Goal: Information Seeking & Learning: Learn about a topic

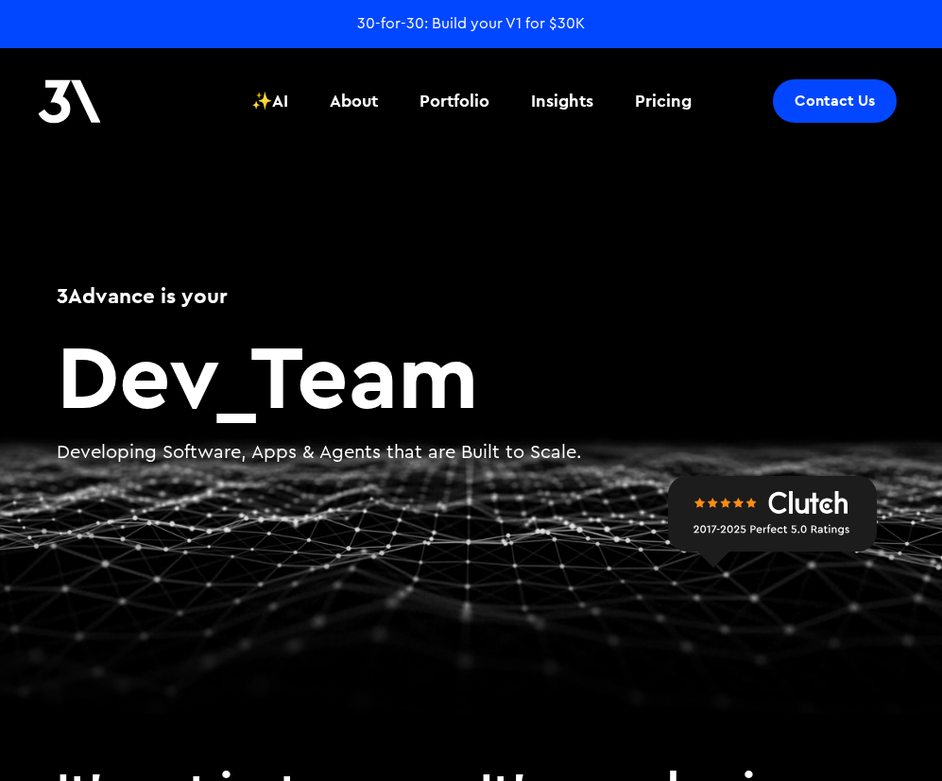
click at [641, 94] on div "Pricing" at bounding box center [663, 101] width 57 height 25
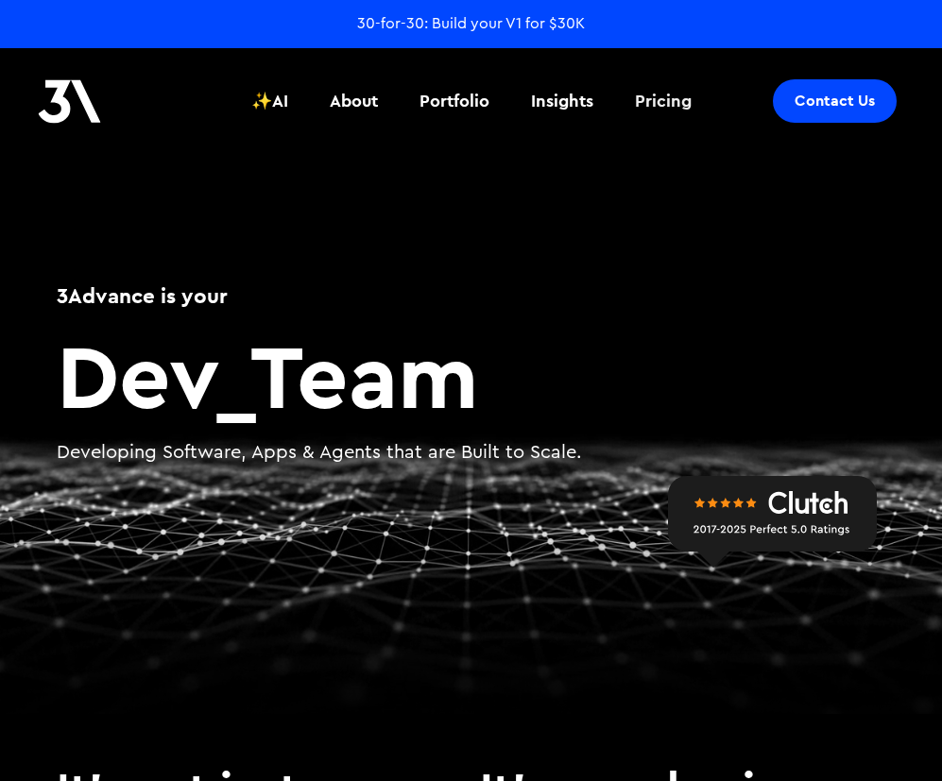
click at [641, 94] on div "Pricing" at bounding box center [663, 101] width 57 height 25
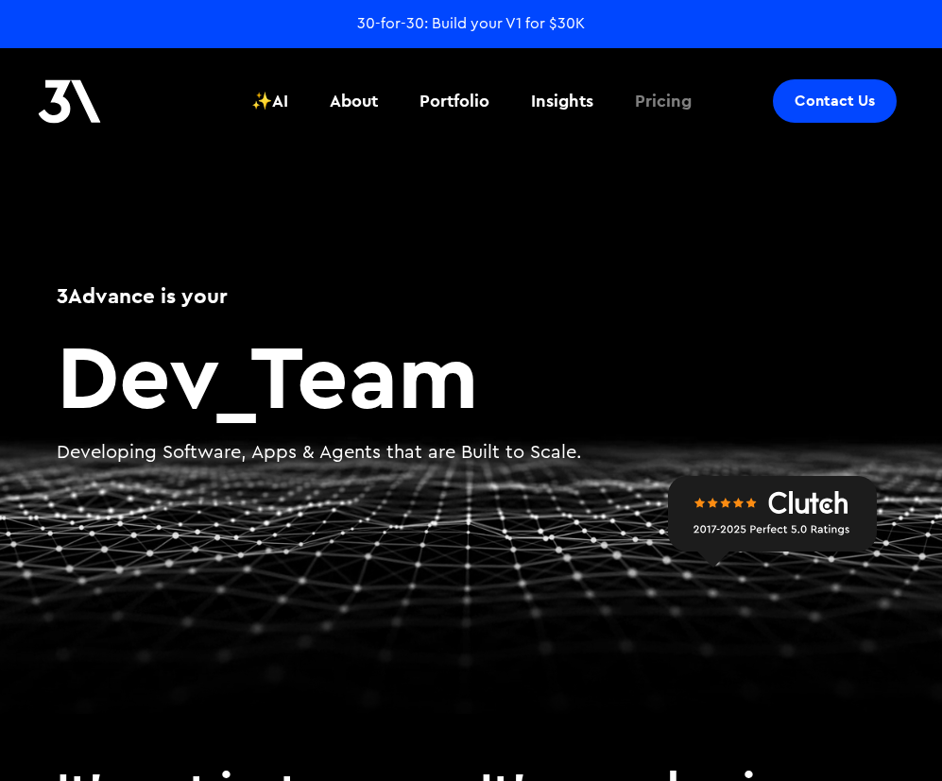
click at [641, 94] on div "Pricing" at bounding box center [663, 101] width 57 height 25
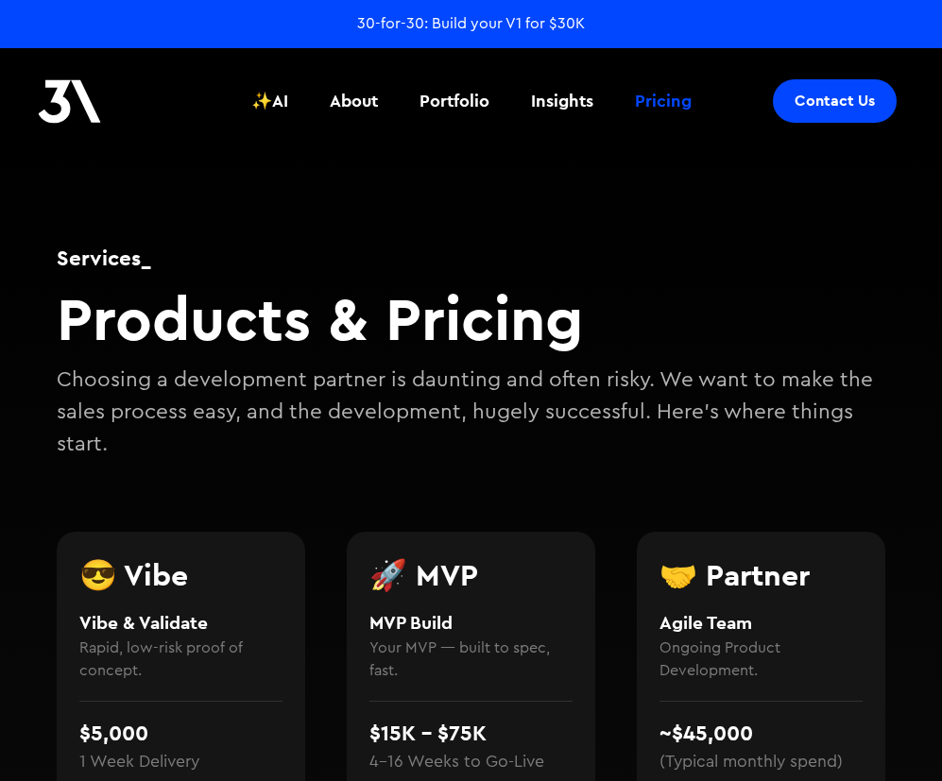
drag, startPoint x: 932, startPoint y: 765, endPoint x: 1075, endPoint y: 768, distance: 142.7
click at [941, 768] on html "30-for-30: Build your V1 for $30K Contact Us ✨AI About Portfolio Insights Prici…" at bounding box center [471, 390] width 942 height 781
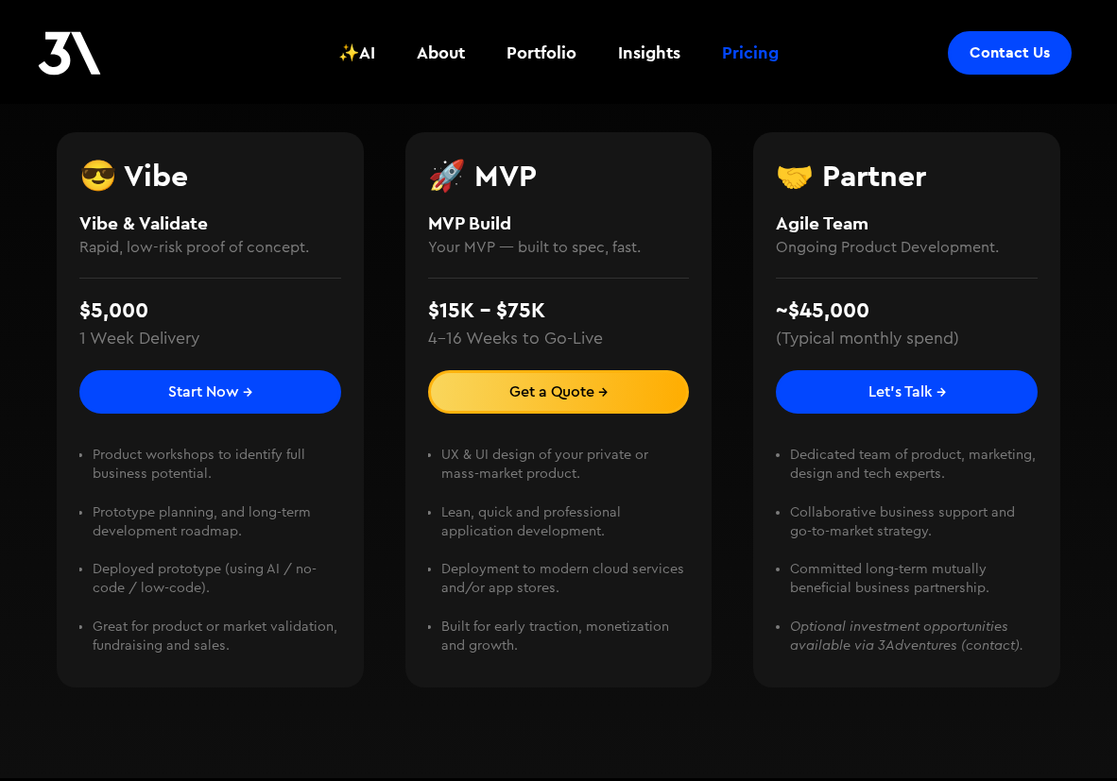
scroll to position [367, 0]
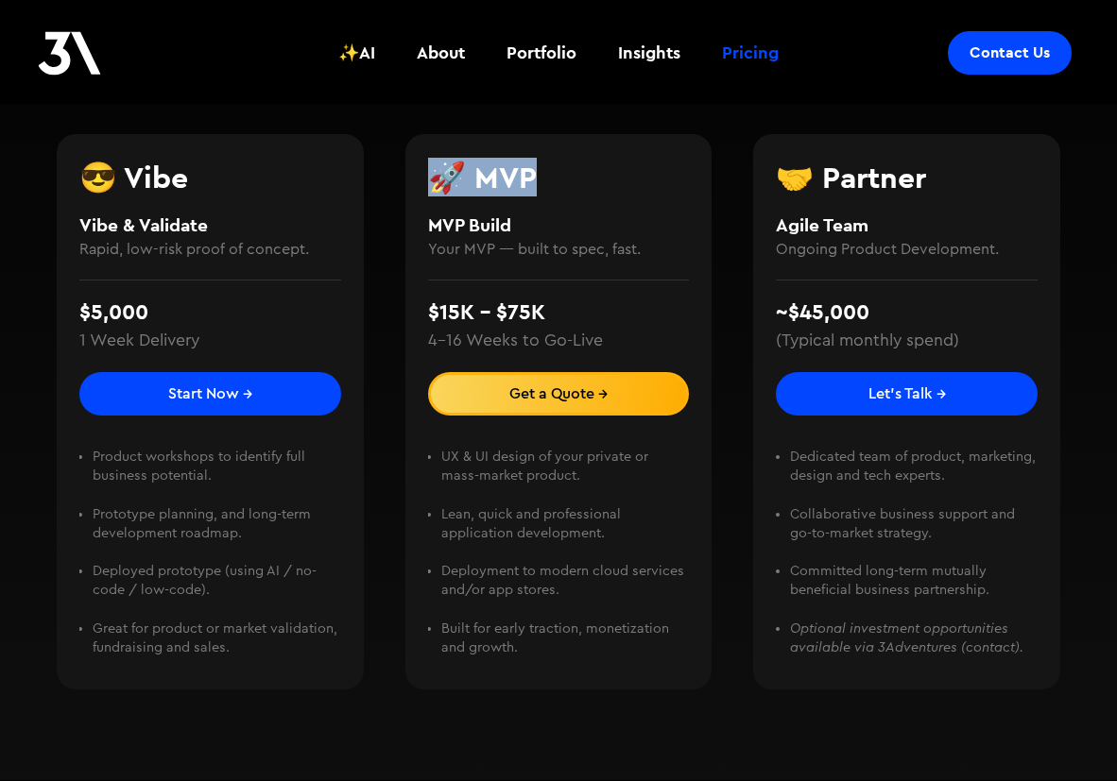
drag, startPoint x: 536, startPoint y: 181, endPoint x: 412, endPoint y: 167, distance: 124.6
click at [412, 167] on div "🚀 MVP MVP Build Your MVP — built to spec, fast. $15K - $75K 4–16 Weeks to Go-Li…" at bounding box center [558, 412] width 307 height 556
click at [539, 172] on h3 "🚀 MVP" at bounding box center [559, 177] width 262 height 30
drag, startPoint x: 562, startPoint y: 299, endPoint x: 420, endPoint y: 316, distance: 142.7
click at [423, 316] on div "🚀 MVP MVP Build Your MVP — built to spec, fast. $15K - $75K 4–16 Weeks to Go-Li…" at bounding box center [558, 412] width 307 height 556
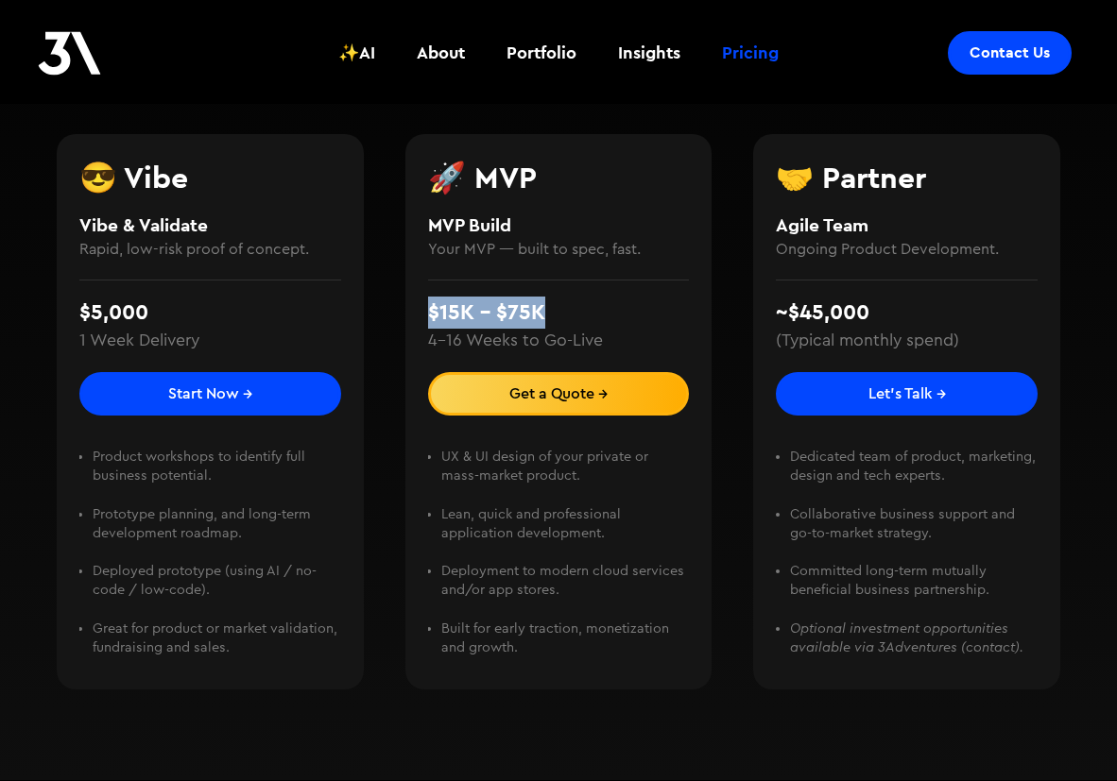
click at [593, 308] on div "$15K - $75K 4–16 Weeks to Go-Live" at bounding box center [559, 326] width 262 height 93
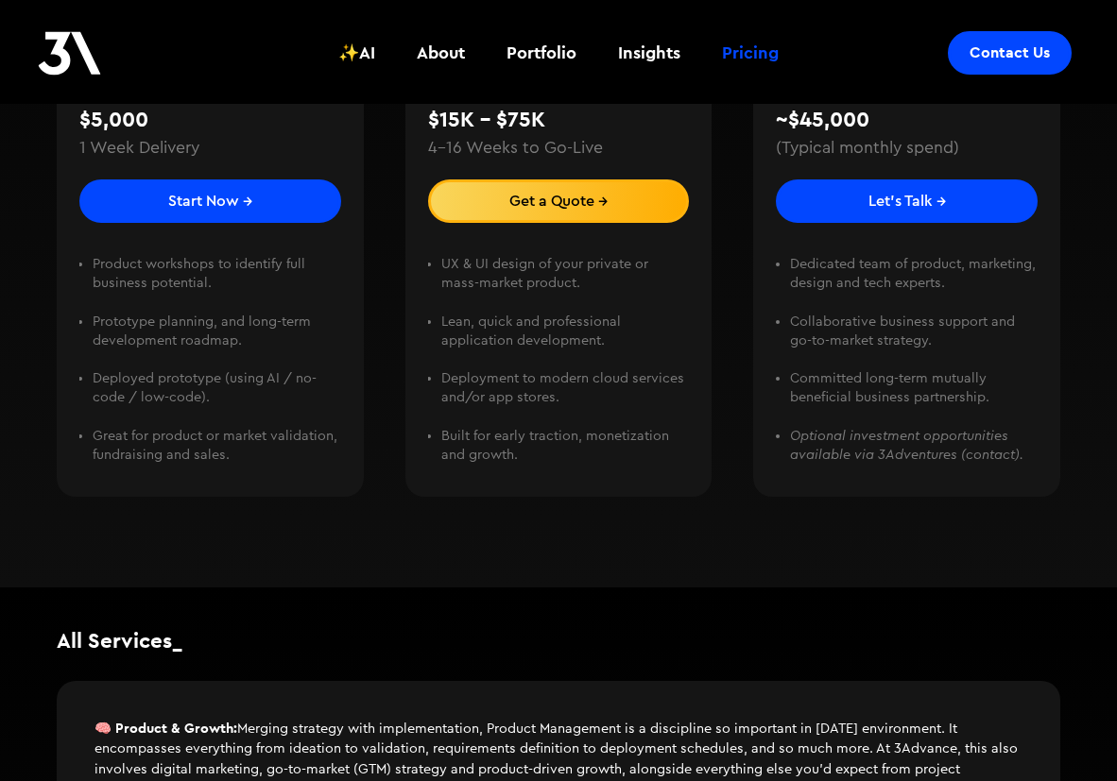
scroll to position [467, 0]
